Goal: Information Seeking & Learning: Learn about a topic

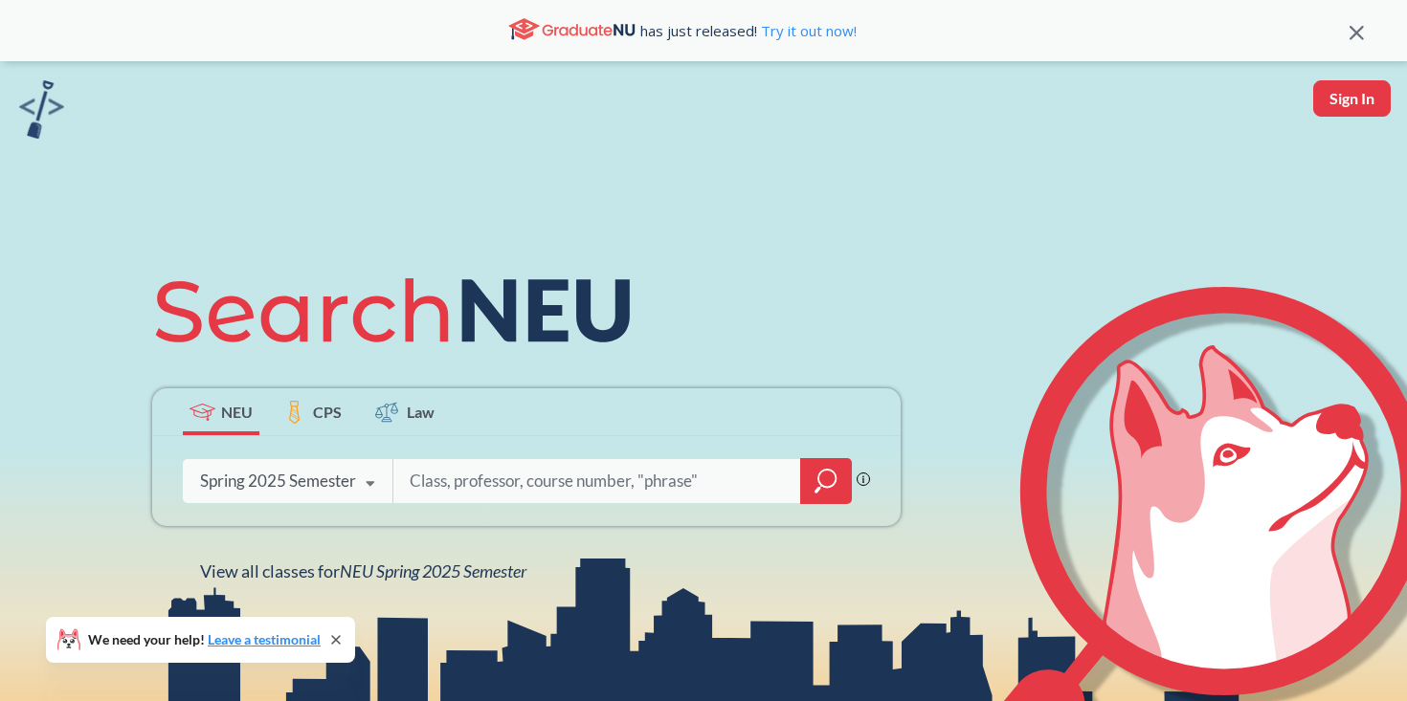
click at [326, 465] on div "Spring 2025 Semester Fall 2025 Semester Summer 2 2025 Semester Summer Full 2025…" at bounding box center [288, 481] width 210 height 48
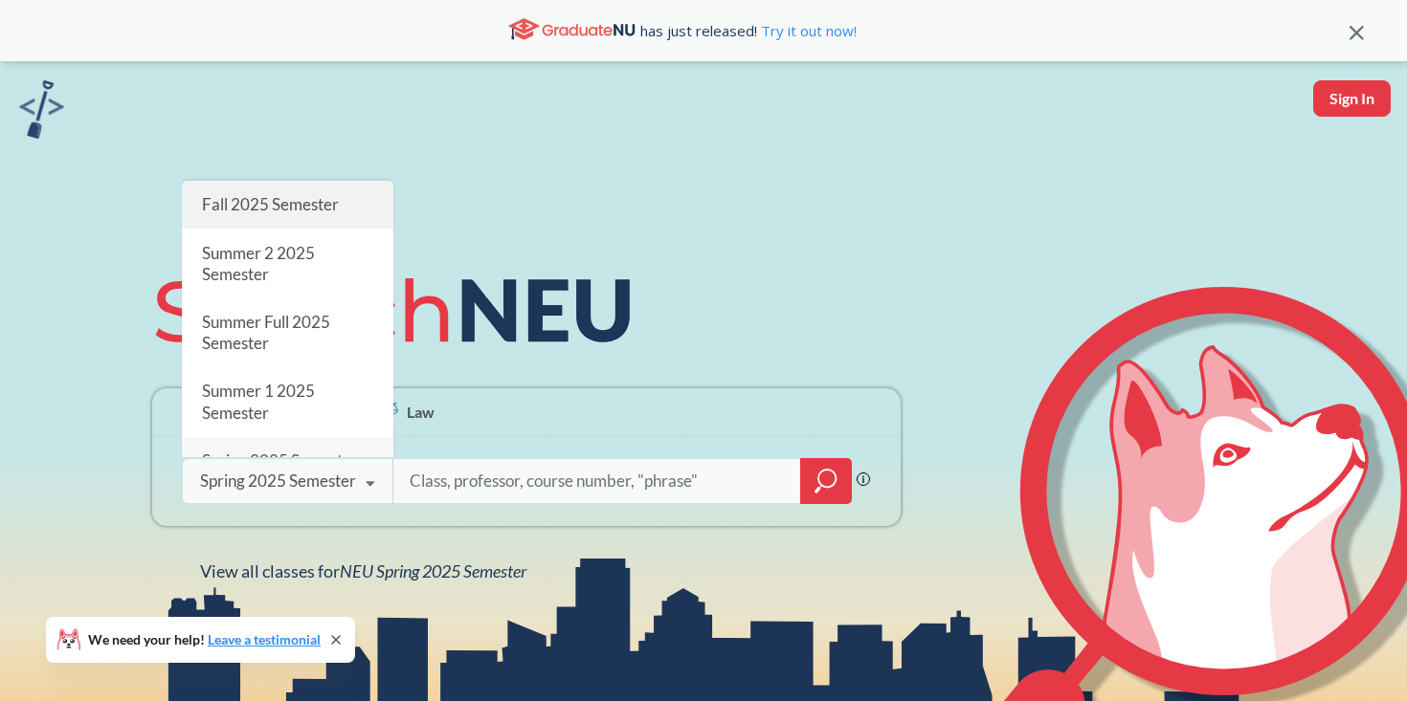
click at [300, 221] on div "Fall 2025 Semester" at bounding box center [287, 205] width 211 height 48
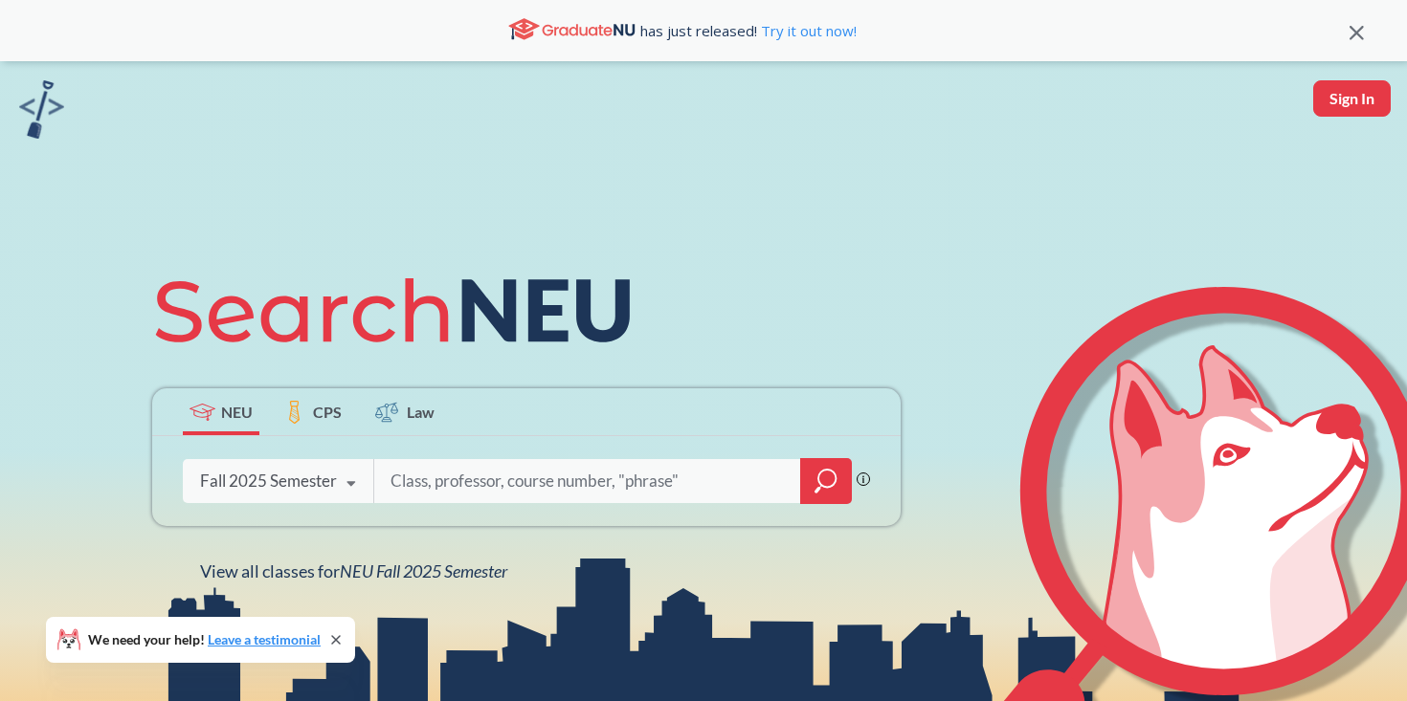
click at [476, 503] on div at bounding box center [612, 481] width 478 height 44
click at [476, 496] on input "search" at bounding box center [588, 481] width 398 height 40
click at [434, 487] on input "search" at bounding box center [588, 481] width 398 height 40
type input "cs4700"
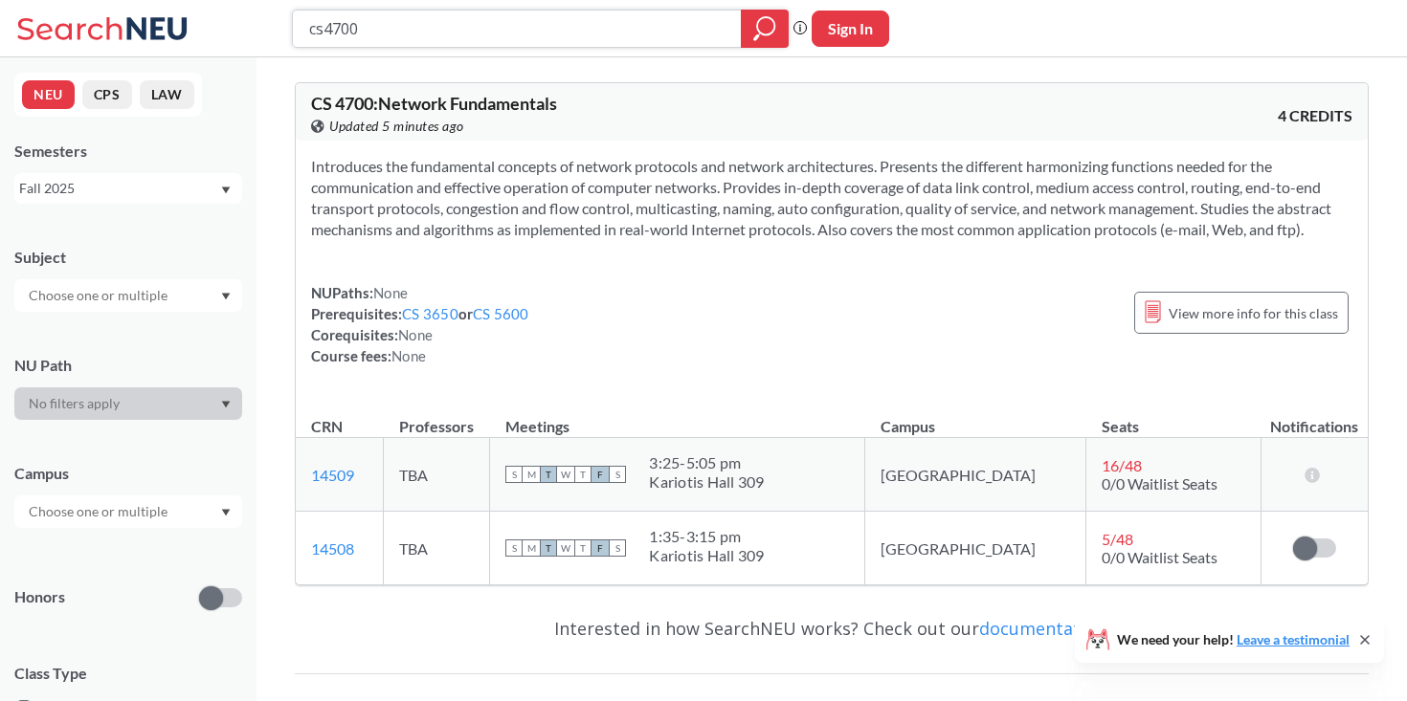
drag, startPoint x: 368, startPoint y: 29, endPoint x: 271, endPoint y: 28, distance: 97.6
click at [271, 28] on div "cs4700 Phrase search guarantees the exact search appears in the results. Ex. If…" at bounding box center [703, 28] width 1407 height 57
type input "en gw"
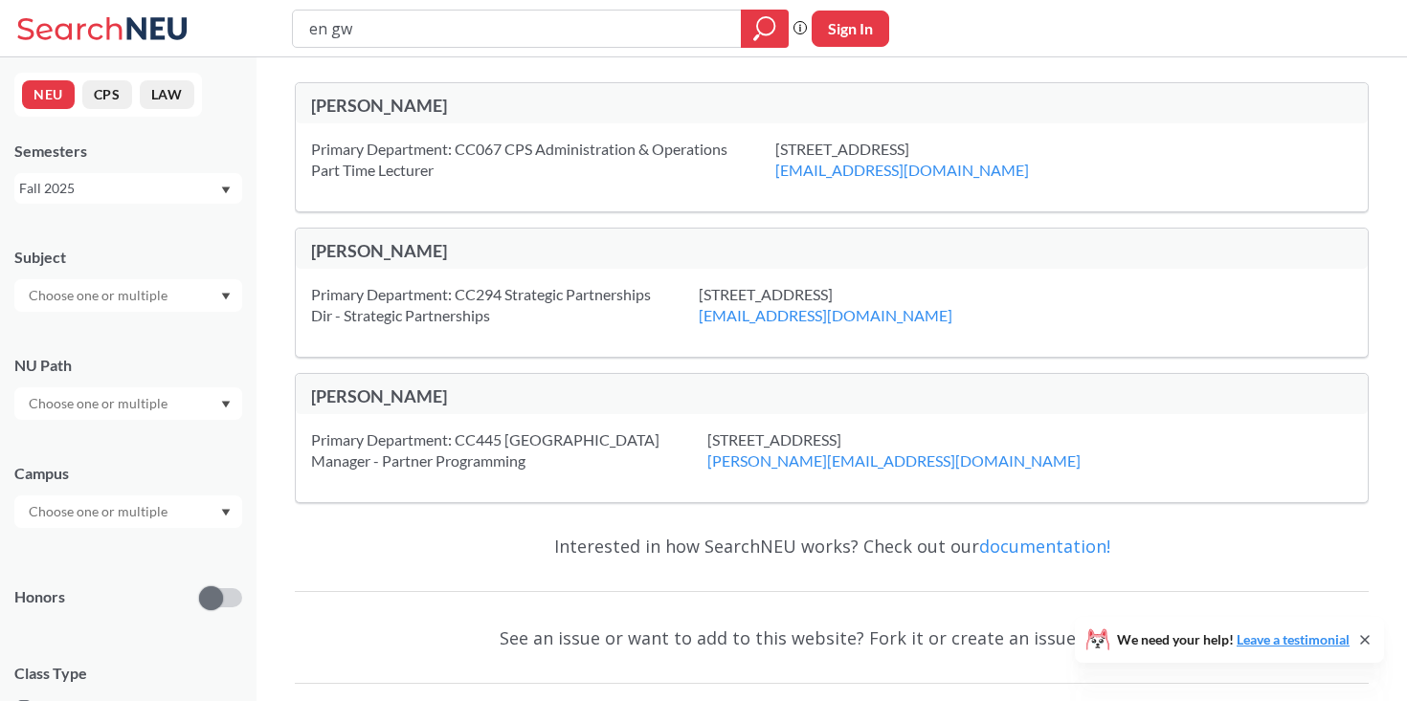
drag, startPoint x: 373, startPoint y: 31, endPoint x: 247, endPoint y: 25, distance: 126.4
click at [247, 25] on div "en gw Phrase search guarantees the exact search appears in the results. Ex. If …" at bounding box center [703, 28] width 1407 height 57
type input "engw3302"
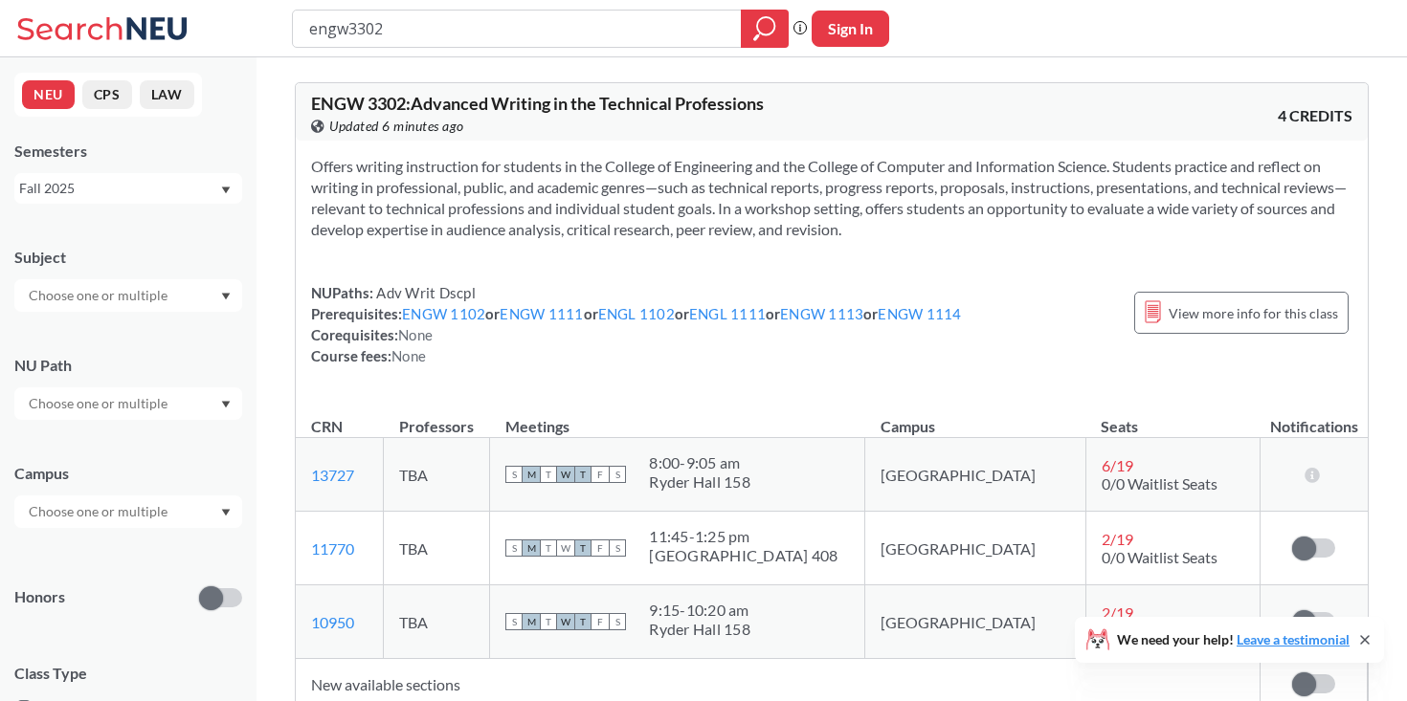
click at [59, 35] on icon at bounding box center [69, 27] width 104 height 23
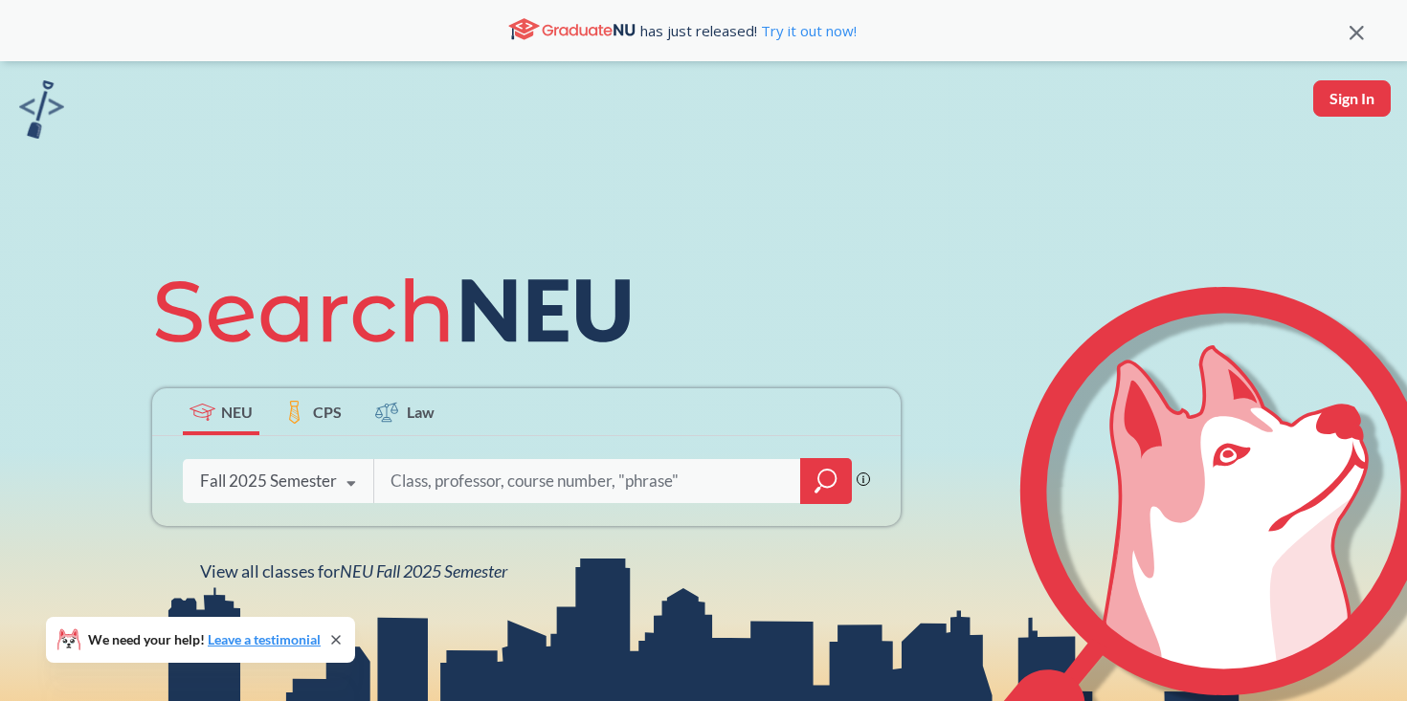
click at [428, 485] on input "search" at bounding box center [588, 481] width 398 height 40
type input "engw3302"
click at [272, 469] on div "Fall 2025 Semester Fall 2025 Semester Summer 2 2025 Semester Summer Full 2025 S…" at bounding box center [278, 481] width 190 height 48
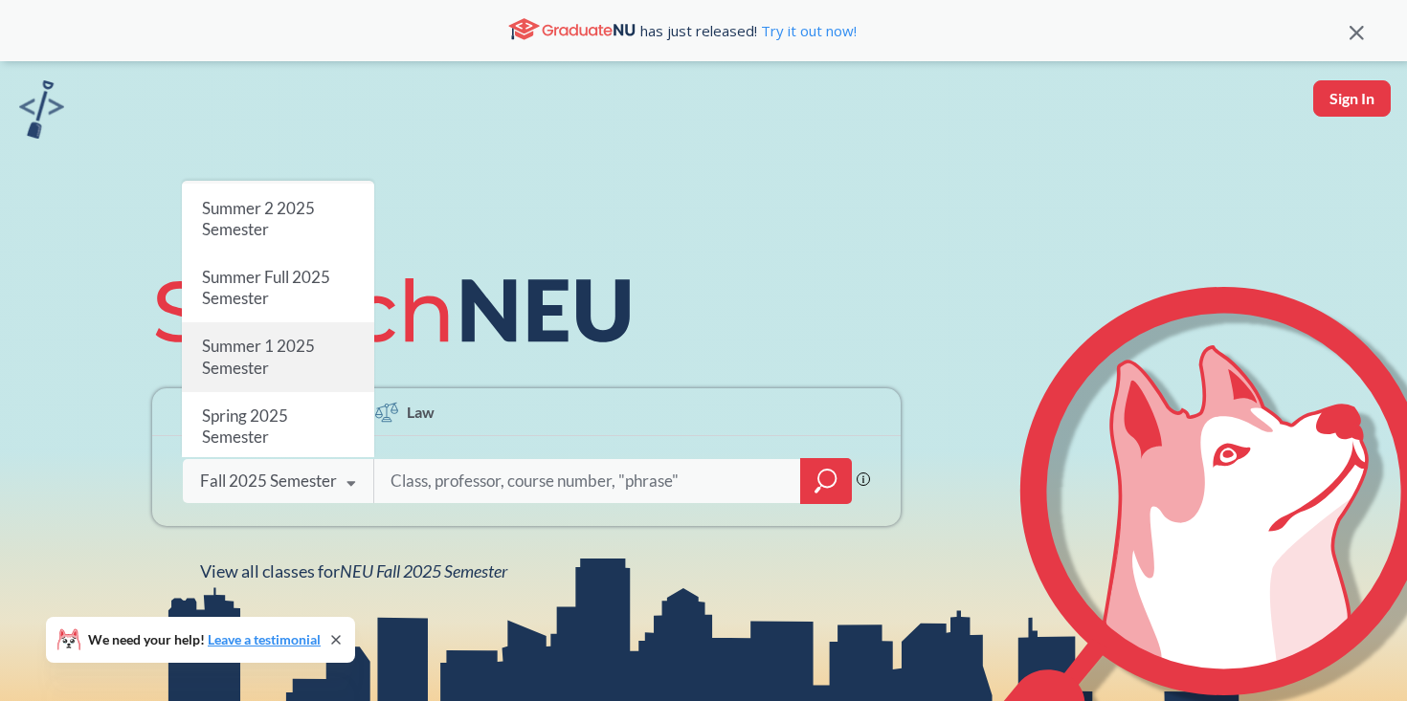
scroll to position [46, 0]
click at [301, 352] on span "Summer 1 2025 Semester" at bounding box center [258, 356] width 113 height 41
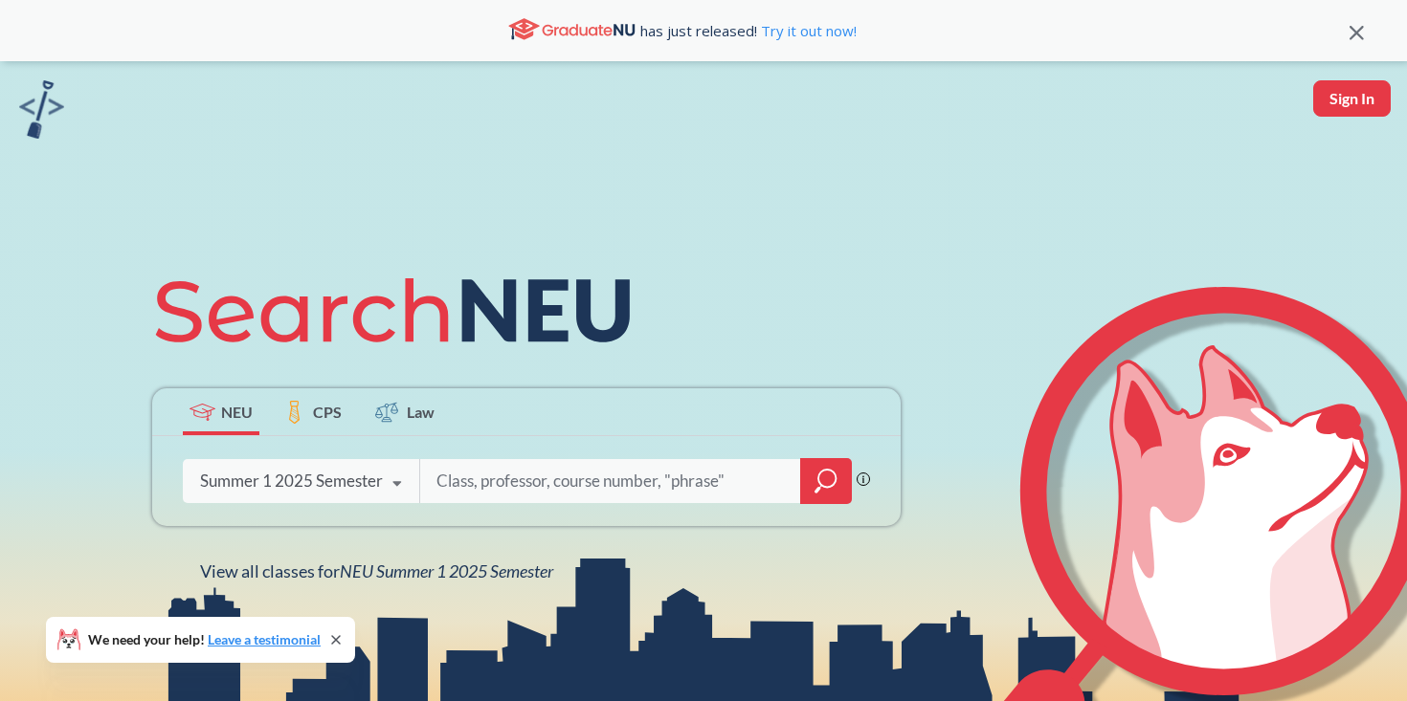
click at [513, 490] on input "search" at bounding box center [610, 481] width 352 height 40
type input "r"
type input "engw3302"
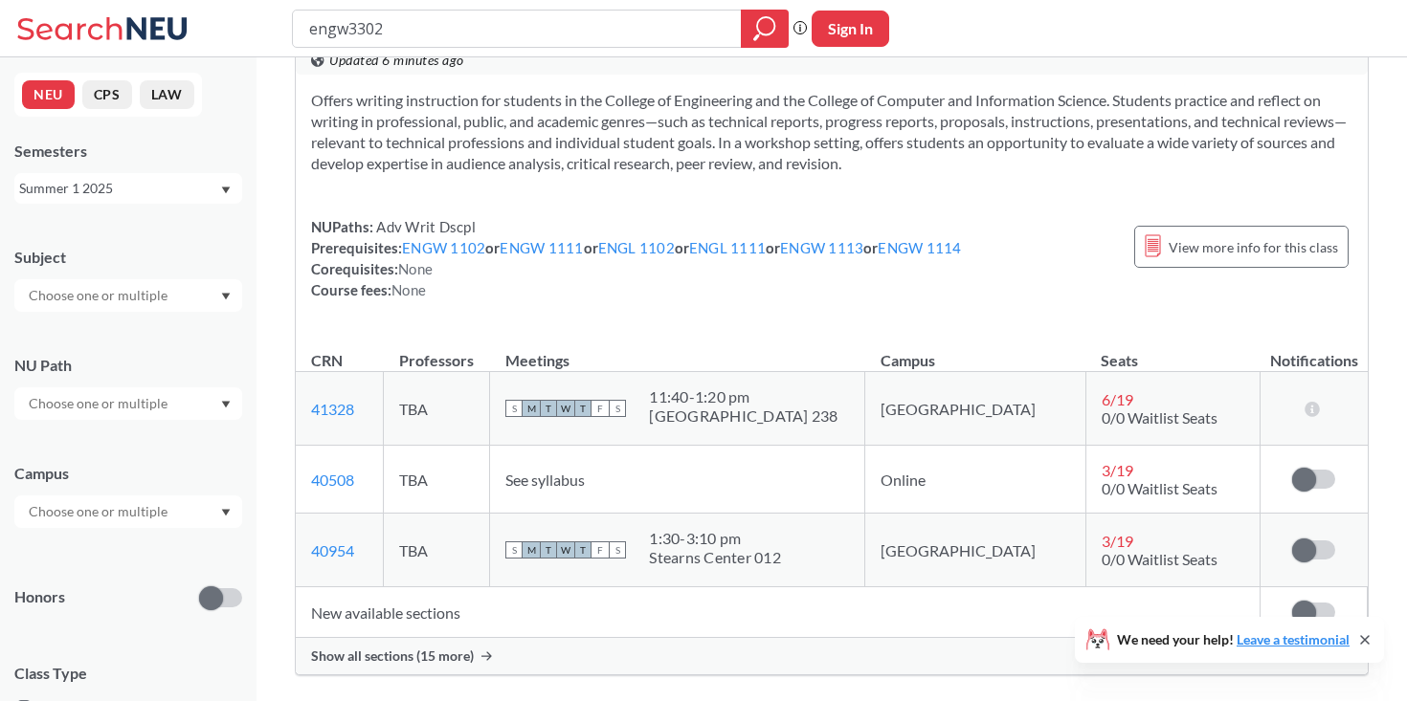
scroll to position [73, 0]
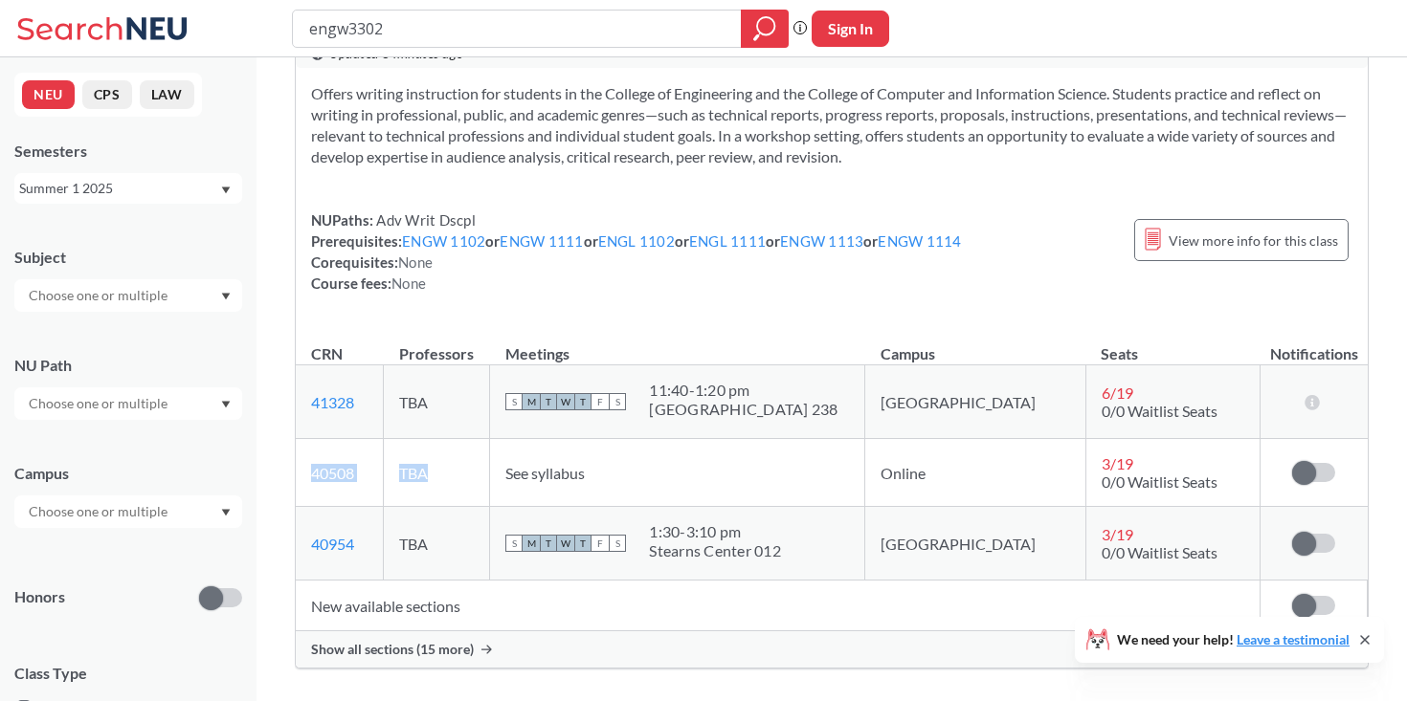
drag, startPoint x: 401, startPoint y: 457, endPoint x: 772, endPoint y: 441, distance: 371.7
click at [772, 441] on tr "40508 View this section on Banner. TBA See syllabus Online 3 / 19 0/0 Waitlist …" at bounding box center [832, 473] width 1072 height 68
click at [783, 450] on td "See syllabus" at bounding box center [677, 473] width 375 height 68
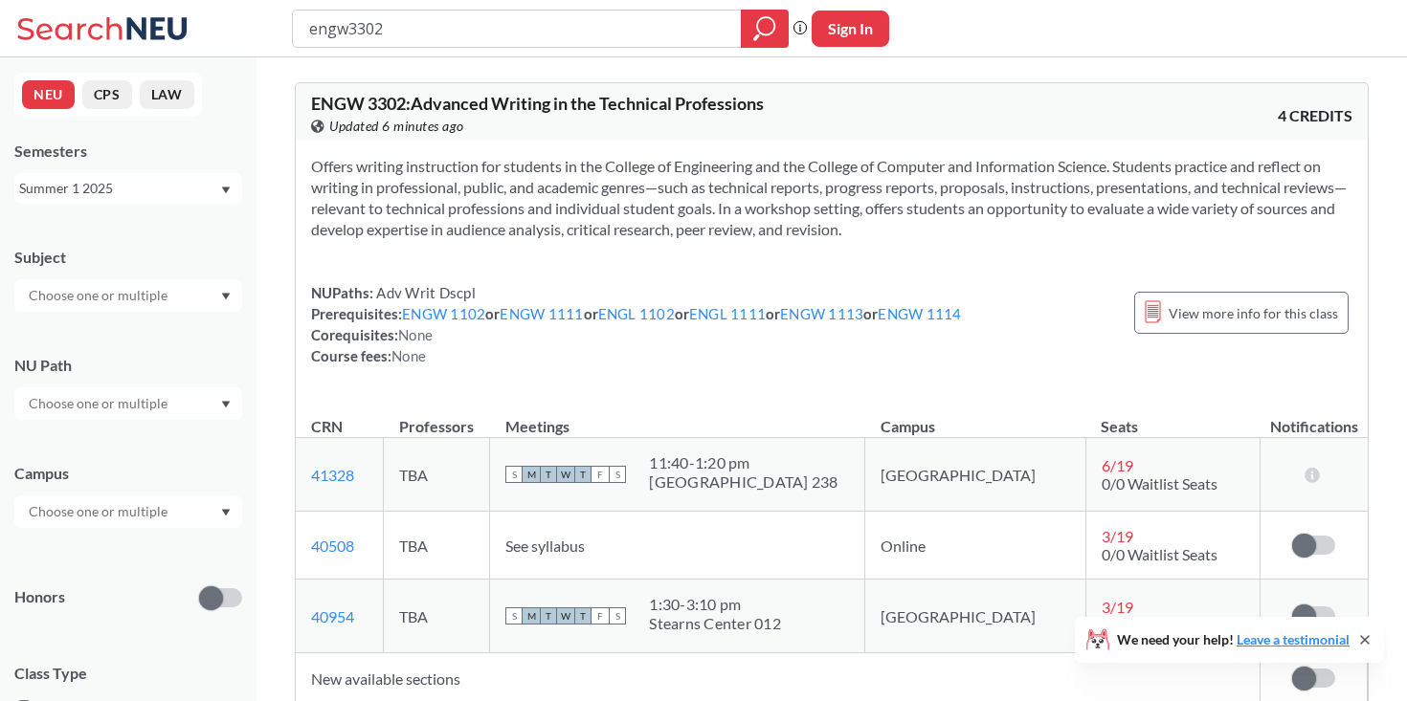
drag, startPoint x: 423, startPoint y: 28, endPoint x: 238, endPoint y: 28, distance: 184.7
click at [238, 28] on div "engw3302 Phrase search guarantees the exact search appears in the results. Ex. …" at bounding box center [703, 28] width 1407 height 57
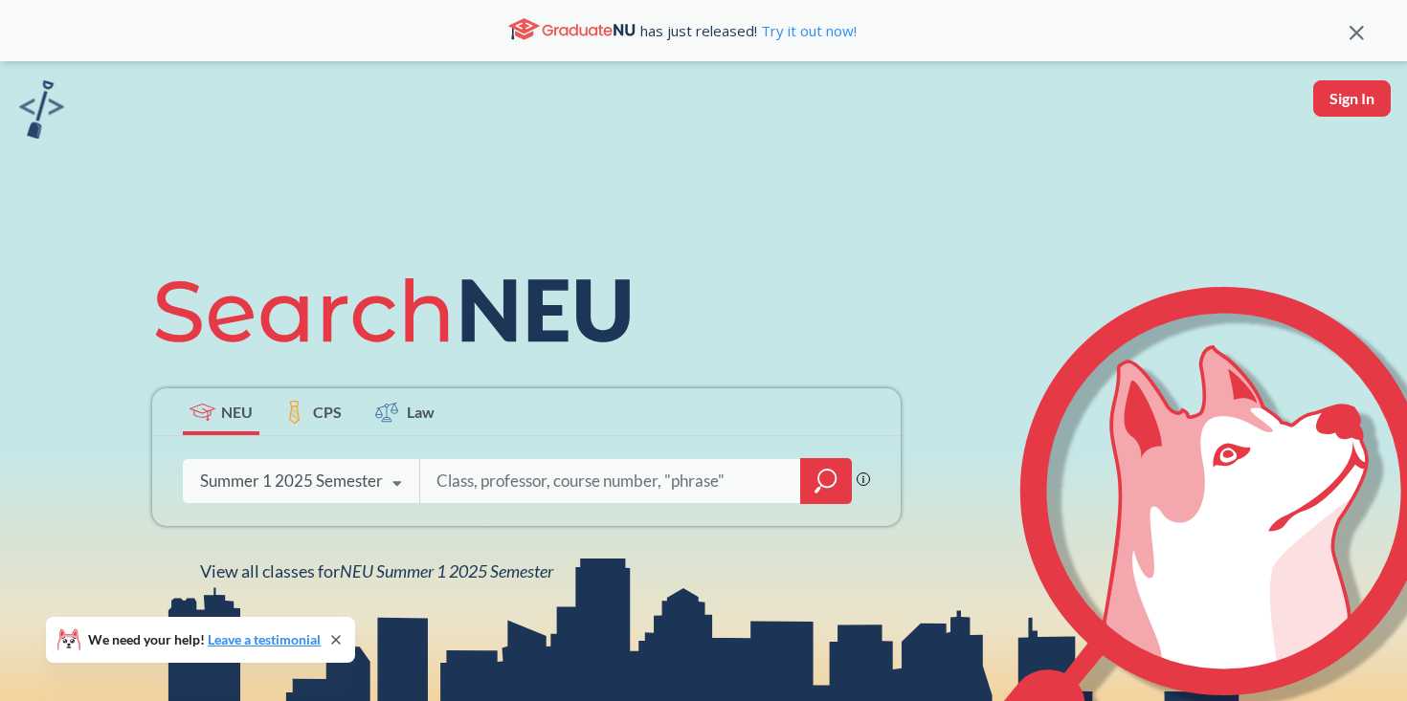
click at [253, 491] on div "Summer 1 2025 Semester" at bounding box center [291, 481] width 183 height 21
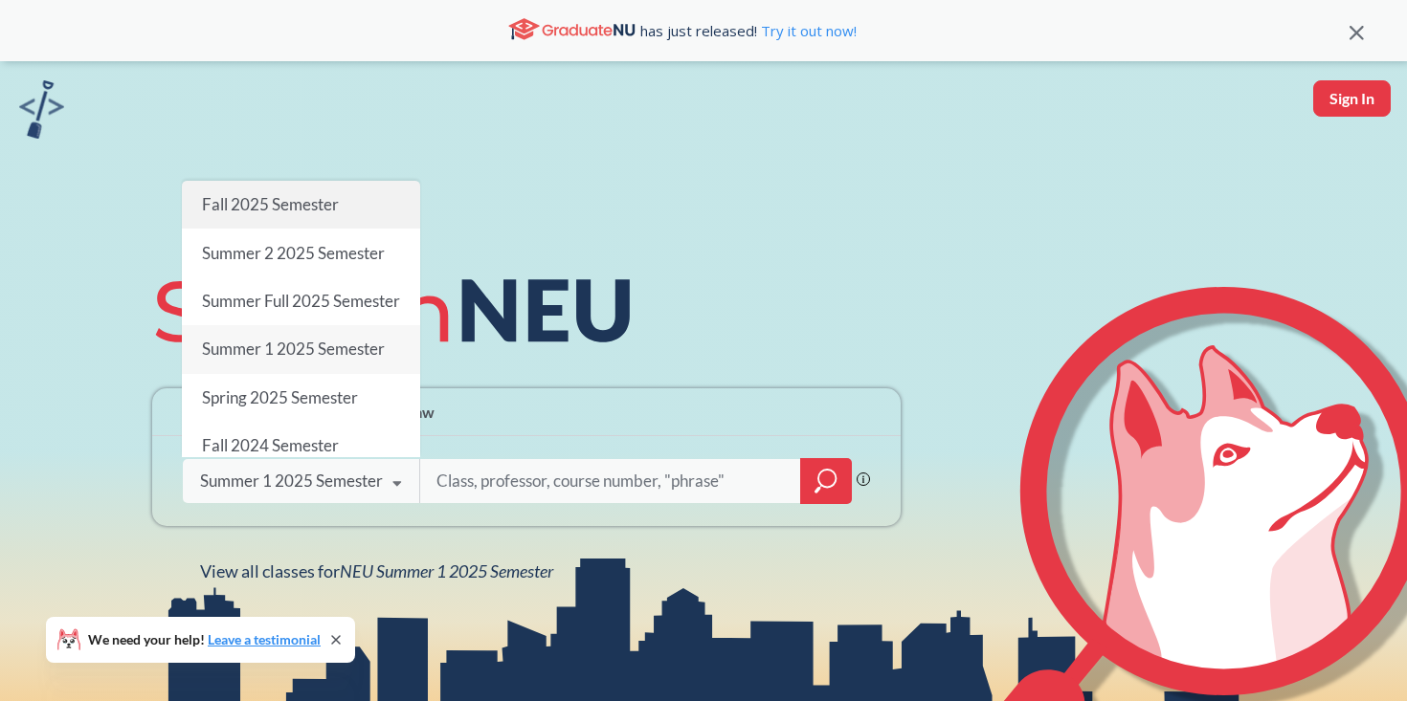
click at [305, 218] on div "Fall 2025 Semester" at bounding box center [301, 205] width 238 height 48
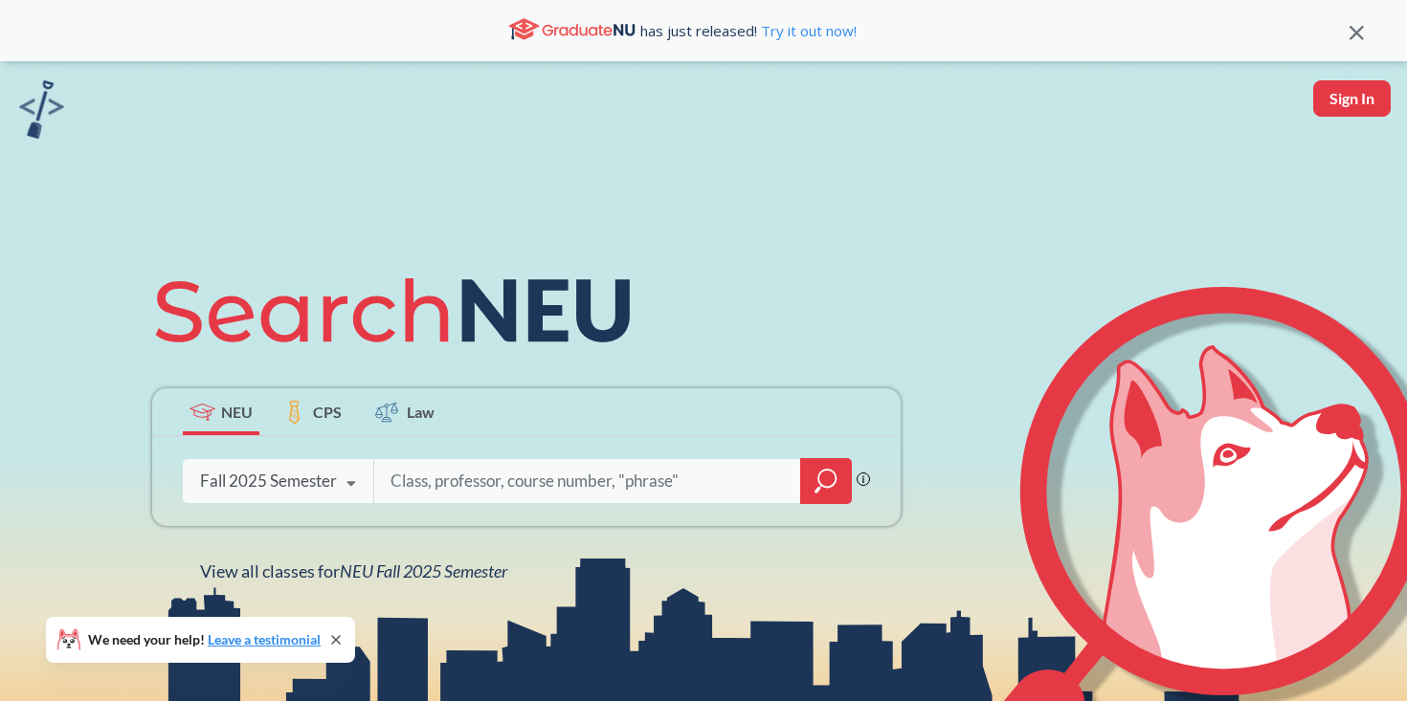
click at [476, 493] on input "search" at bounding box center [588, 481] width 398 height 40
type input "cs4730"
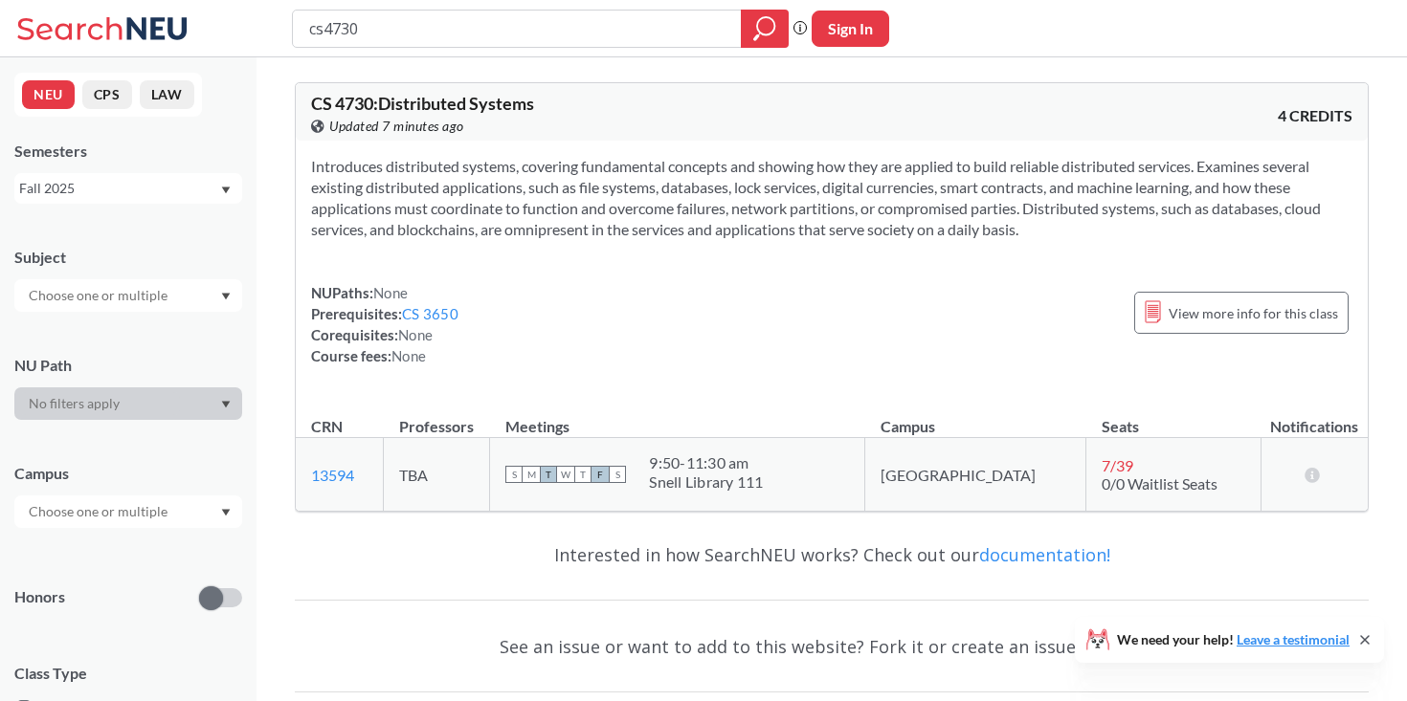
drag, startPoint x: 703, startPoint y: 454, endPoint x: 849, endPoint y: 459, distance: 145.6
click at [849, 459] on div "S M T W T F S 9:50 - 11:30 am Snell Library 111" at bounding box center [677, 475] width 344 height 42
click at [519, 591] on div "Interested in how SearchNEU works? Check out our documentation! See an issue or…" at bounding box center [832, 673] width 1074 height 293
click at [378, 21] on input "cs4730" at bounding box center [517, 28] width 420 height 33
type input "cs4700"
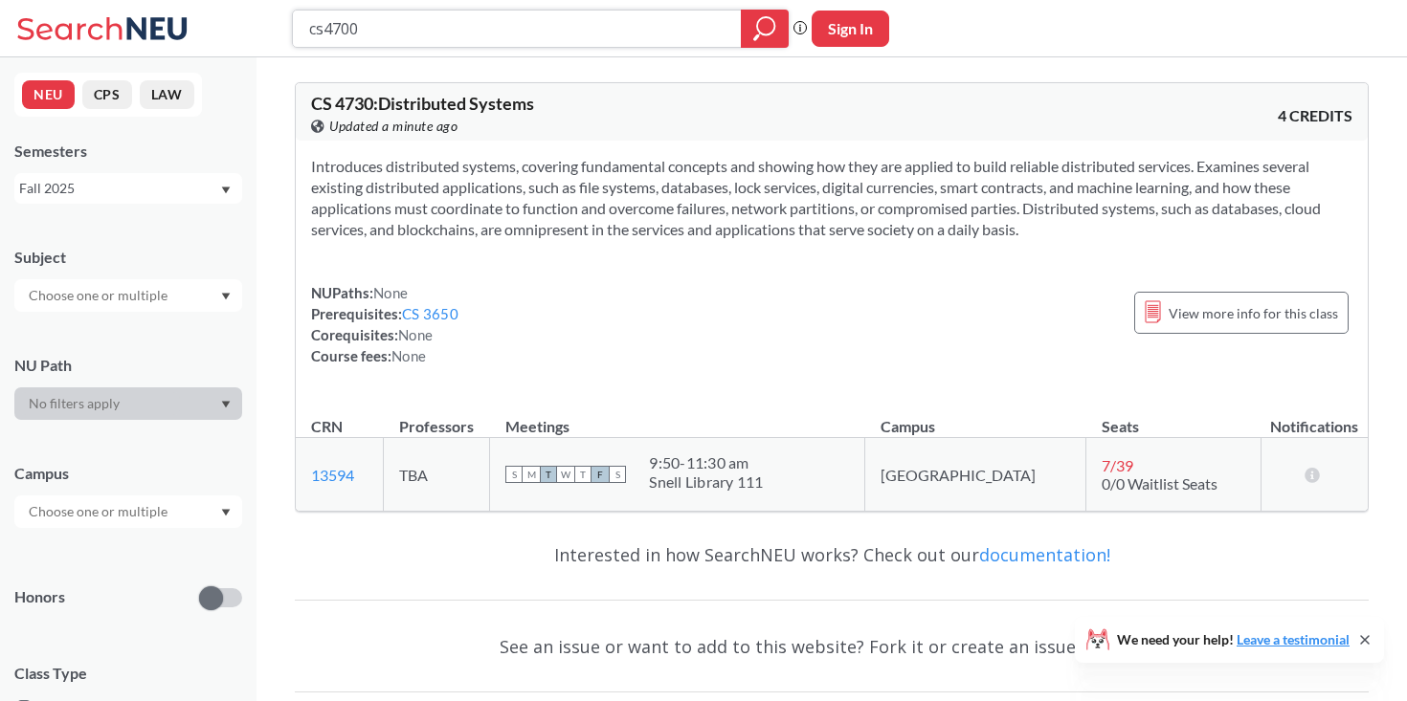
click at [774, 22] on icon "magnifying glass" at bounding box center [764, 28] width 23 height 27
click at [552, 237] on section "Introduces distributed systems, covering fundamental concepts and showing how t…" at bounding box center [831, 198] width 1041 height 84
click at [539, 210] on section "Introduces distributed systems, covering fundamental concepts and showing how t…" at bounding box center [831, 198] width 1041 height 84
click at [377, 33] on input "cs4730" at bounding box center [517, 28] width 420 height 33
type input "cs4530"
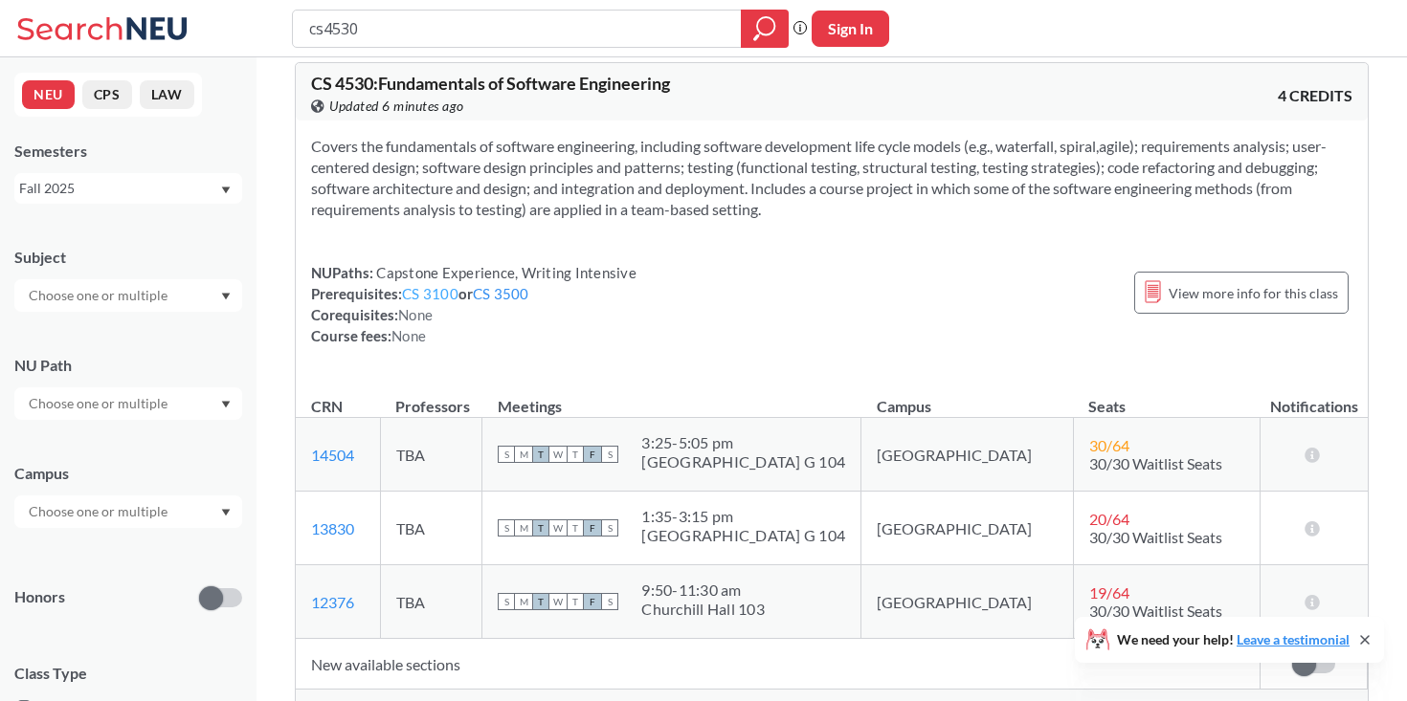
scroll to position [18, 0]
type input "cs4500"
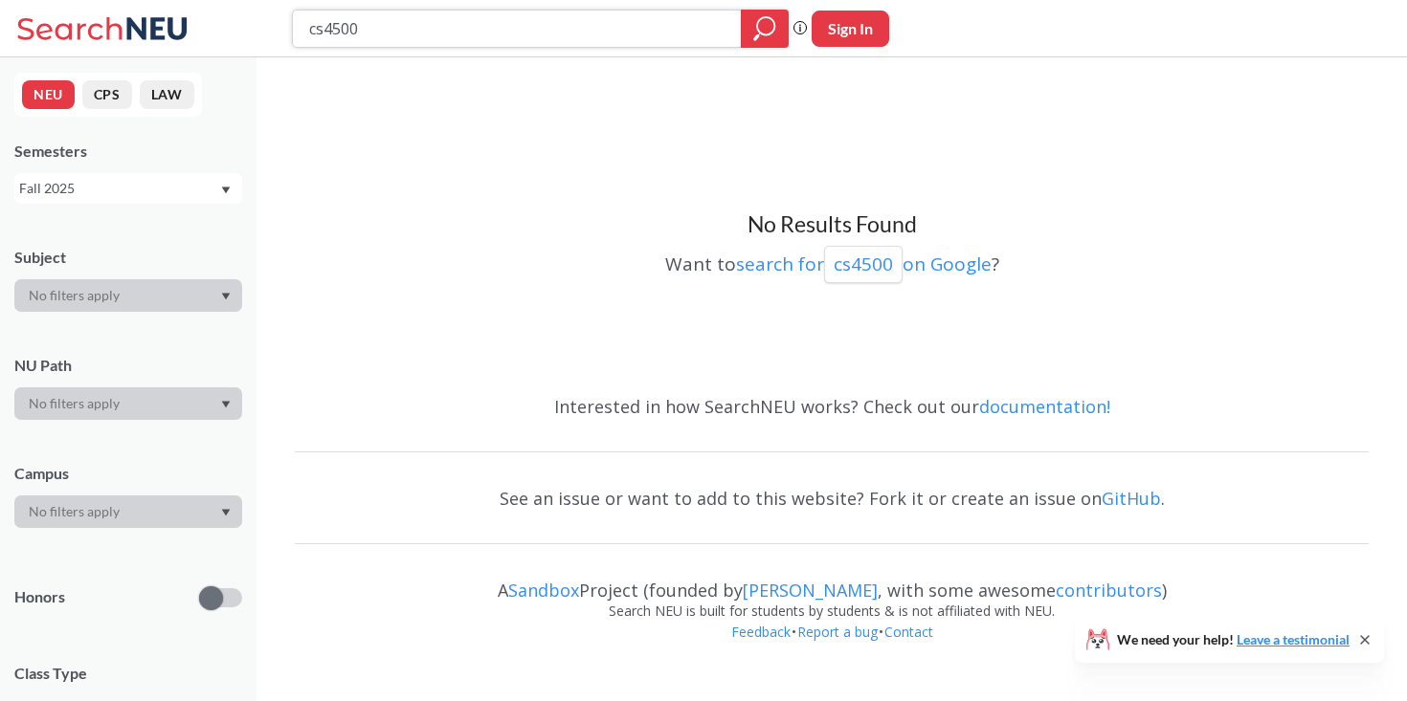
drag, startPoint x: 411, startPoint y: 33, endPoint x: 102, endPoint y: 33, distance: 309.1
click at [102, 33] on div "cs4500 Phrase search guarantees the exact search appears in the results. Ex. If…" at bounding box center [703, 28] width 1407 height 57
type input "c++"
